Goal: Task Accomplishment & Management: Complete application form

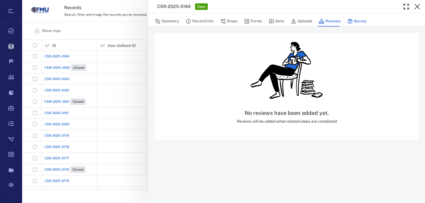
click at [361, 22] on button "Survey" at bounding box center [356, 21] width 19 height 11
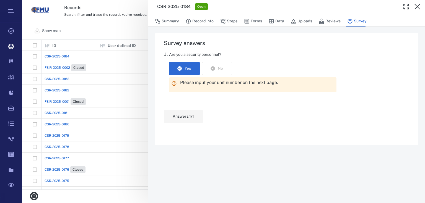
drag, startPoint x: 53, startPoint y: 54, endPoint x: 307, endPoint y: 2, distance: 258.8
click at [53, 54] on div "CSR-2025-0184 Open Summary Record info Steps Forms Data Uploads Reviews Survey …" at bounding box center [223, 101] width 403 height 203
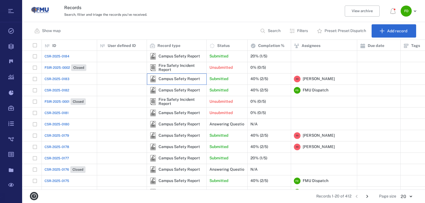
click at [191, 82] on div "Campus Safety Report" at bounding box center [175, 79] width 50 height 7
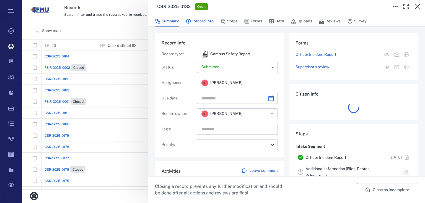
click at [194, 21] on button "Record info" at bounding box center [200, 21] width 28 height 11
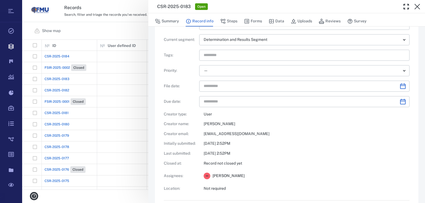
scroll to position [133, 0]
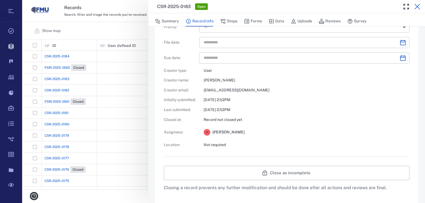
click at [416, 6] on icon "button" at bounding box center [417, 7] width 6 height 6
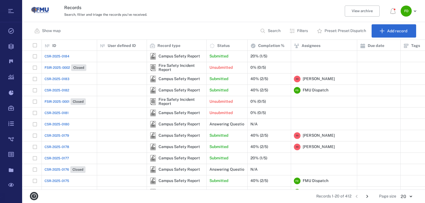
click at [53, 56] on span "CSR-2025-0184" at bounding box center [57, 56] width 25 height 5
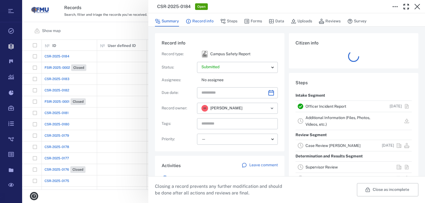
click at [194, 20] on button "Record info" at bounding box center [200, 21] width 28 height 11
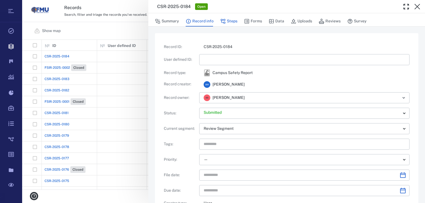
click at [227, 20] on button "Steps" at bounding box center [228, 21] width 17 height 11
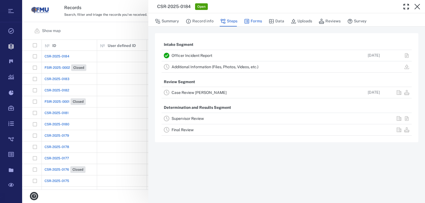
click at [253, 21] on button "Forms" at bounding box center [253, 21] width 18 height 11
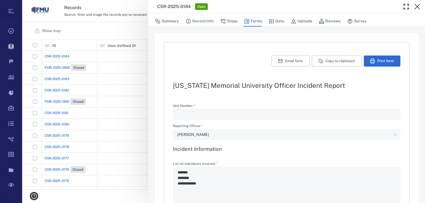
type textarea "*"
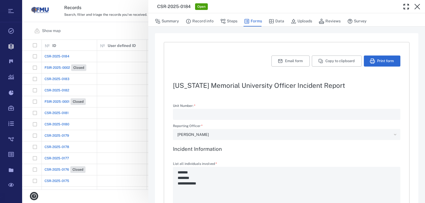
type textarea "*"
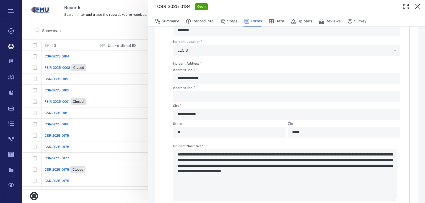
scroll to position [376, 0]
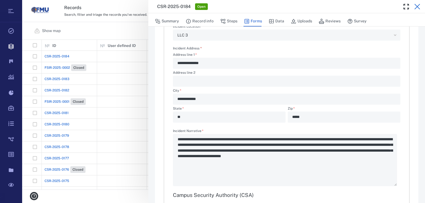
click at [416, 6] on icon "button" at bounding box center [417, 7] width 6 height 6
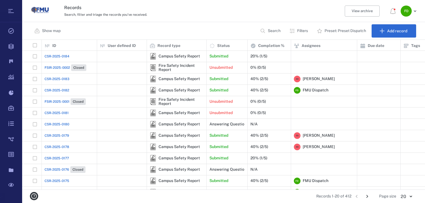
scroll to position [147, 399]
click at [58, 55] on span "CSR-2025-0184" at bounding box center [57, 56] width 25 height 5
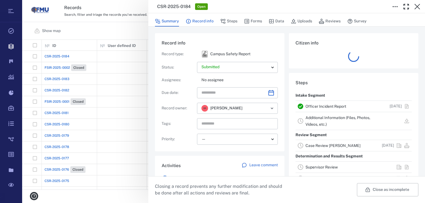
click at [198, 19] on button "Record info" at bounding box center [200, 21] width 28 height 11
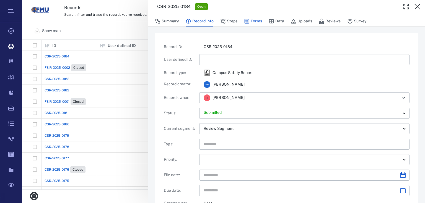
click at [254, 21] on button "Forms" at bounding box center [253, 21] width 18 height 11
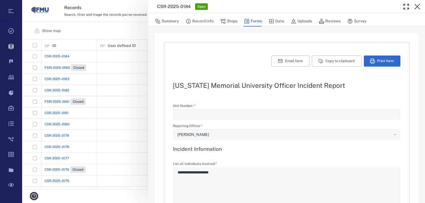
type textarea "*"
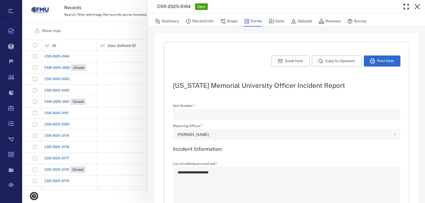
type textarea "*"
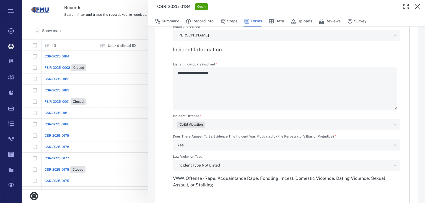
scroll to position [111, 0]
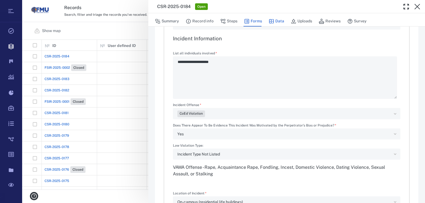
click at [282, 21] on button "Data" at bounding box center [276, 21] width 15 height 11
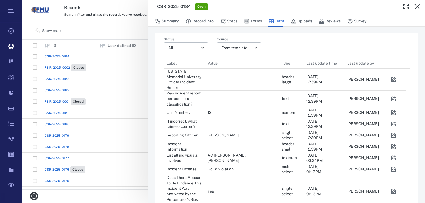
scroll to position [441, 239]
click at [415, 5] on icon "button" at bounding box center [417, 7] width 6 height 6
